Goal: Task Accomplishment & Management: Use online tool/utility

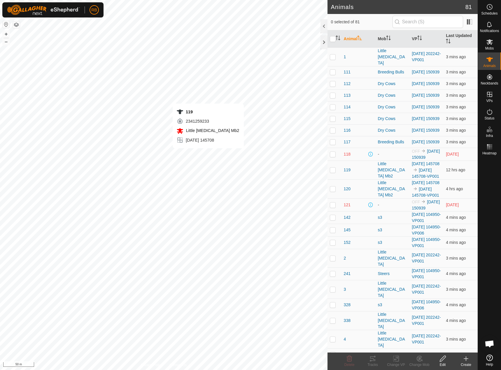
checkbox input "true"
click at [375, 361] on icon at bounding box center [372, 359] width 5 height 5
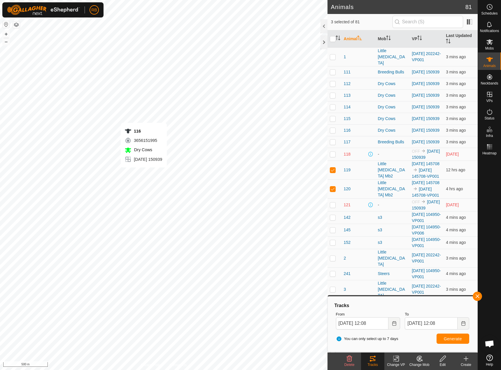
checkbox input "true"
checkbox input "false"
checkbox input "true"
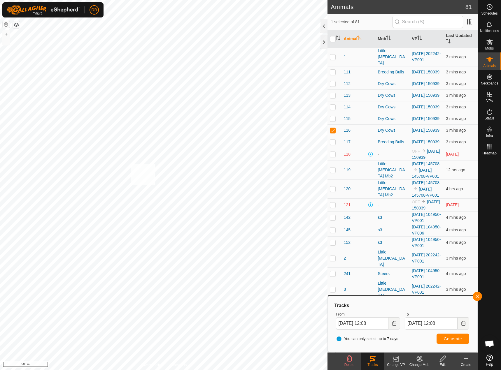
checkbox input "true"
click at [479, 293] on button "button" at bounding box center [477, 296] width 9 height 9
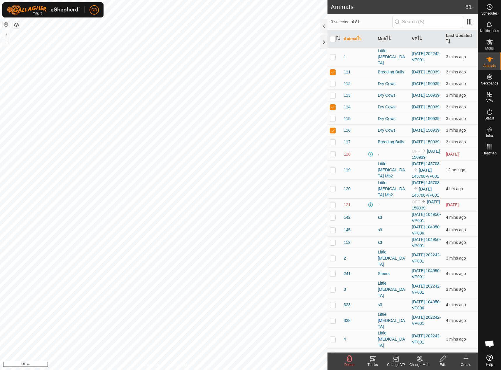
click at [372, 358] on icon at bounding box center [372, 358] width 7 height 7
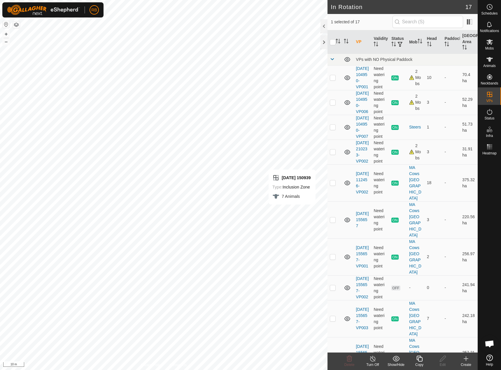
click at [417, 362] on div "Copy" at bounding box center [419, 364] width 23 height 5
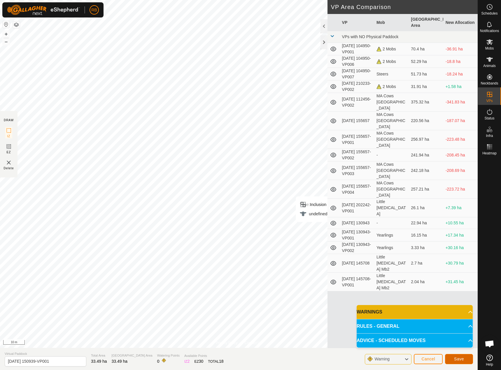
click at [457, 362] on button "Save" at bounding box center [459, 359] width 28 height 10
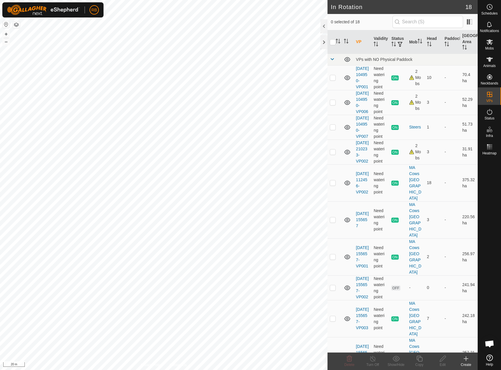
checkbox input "true"
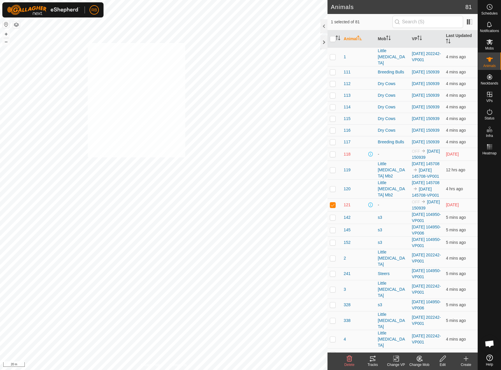
checkbox input "true"
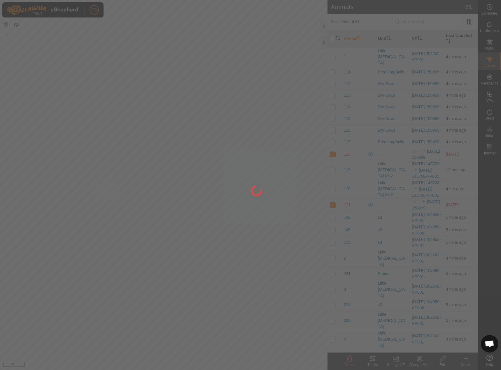
click at [52, 232] on div "RB Schedules Notifications Mobs Animals Neckbands VPs Status Infra Heatmap Help…" at bounding box center [250, 185] width 501 height 370
checkbox input "true"
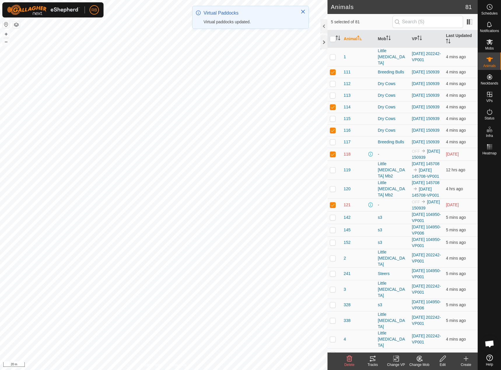
click at [396, 362] on div "Change VP" at bounding box center [395, 364] width 23 height 5
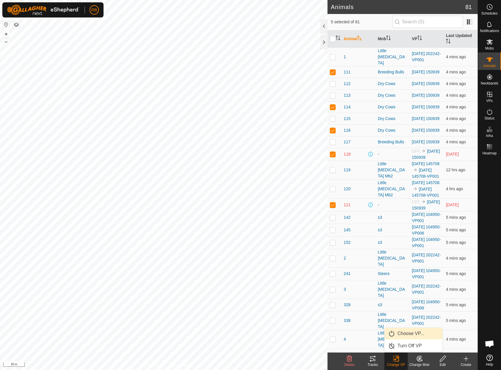
click at [406, 338] on link "Choose VP..." at bounding box center [413, 334] width 58 height 12
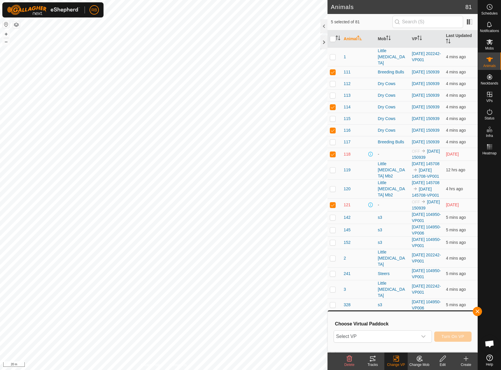
click at [406, 338] on span "Select VP" at bounding box center [376, 337] width 84 height 12
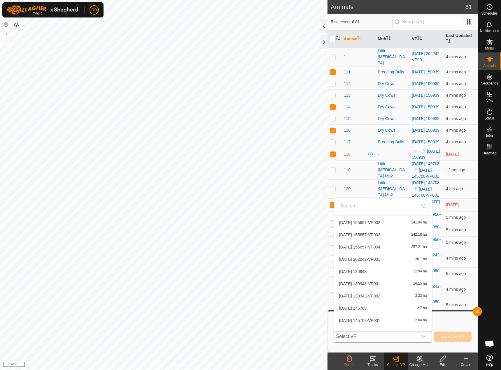
scroll to position [117, 0]
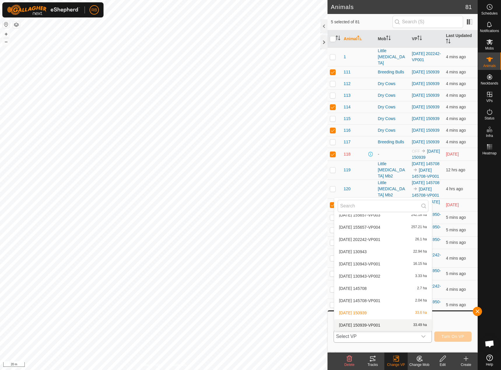
click at [368, 323] on li "2025-10-12 150939-VP001 33.49 ha" at bounding box center [383, 325] width 98 height 12
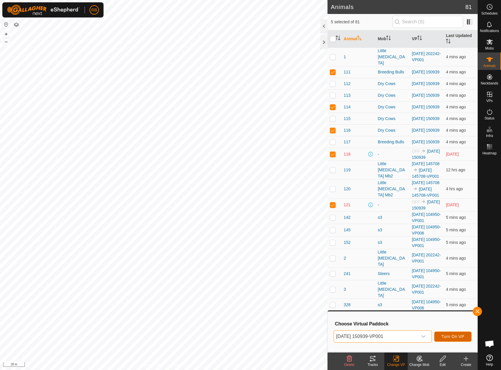
click at [459, 341] on button "Turn On VP" at bounding box center [452, 337] width 37 height 10
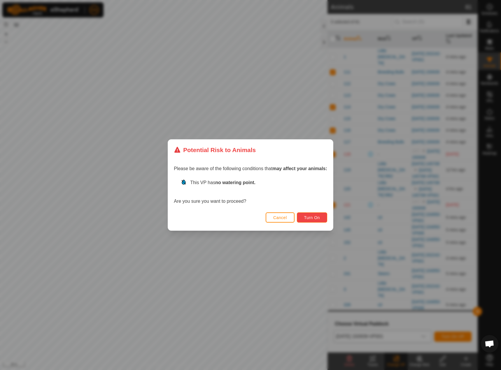
click at [309, 216] on span "Turn On" at bounding box center [312, 217] width 16 height 5
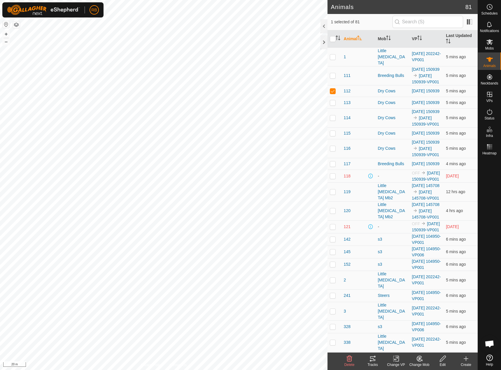
click at [378, 359] on tracks-svg-icon at bounding box center [372, 358] width 23 height 7
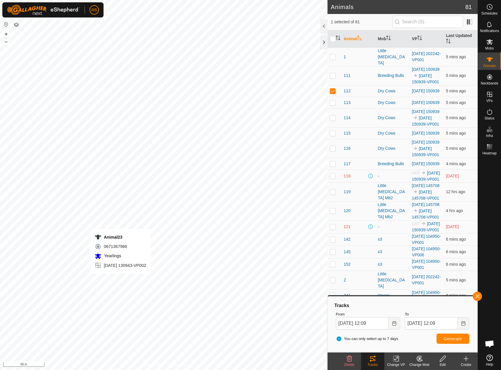
checkbox input "false"
checkbox input "true"
click at [477, 295] on button "button" at bounding box center [477, 296] width 9 height 9
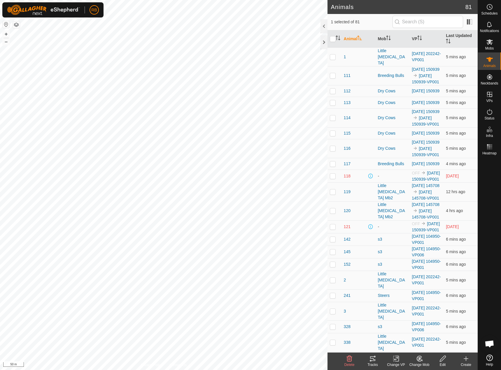
click at [375, 361] on icon at bounding box center [372, 359] width 5 height 5
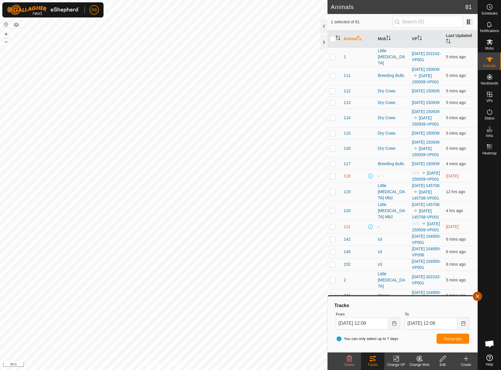
click at [476, 295] on button "button" at bounding box center [477, 296] width 9 height 9
